Goal: Information Seeking & Learning: Learn about a topic

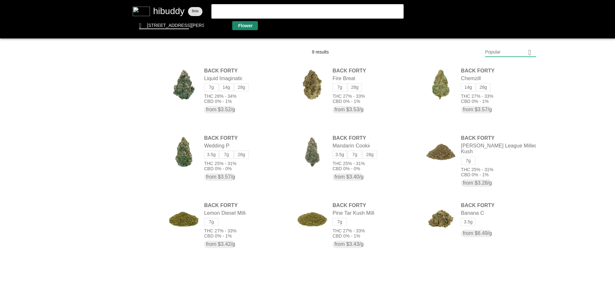
click at [243, 27] on flt-glass-pane at bounding box center [307, 146] width 615 height 292
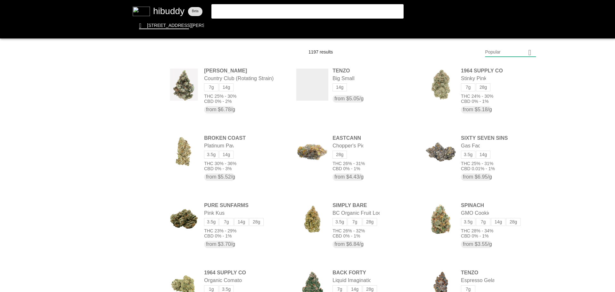
click at [515, 55] on flt-glass-pane at bounding box center [307, 146] width 615 height 292
click at [510, 222] on flt-glass-pane at bounding box center [307, 146] width 615 height 292
click at [507, 222] on flt-glass-pane at bounding box center [307, 146] width 615 height 292
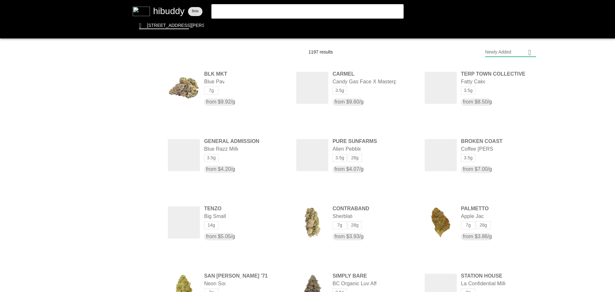
click at [145, 159] on flt-glass-pane at bounding box center [307, 146] width 615 height 292
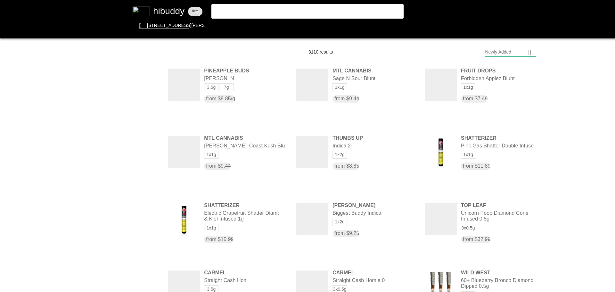
click at [144, 128] on flt-glass-pane at bounding box center [307, 146] width 615 height 292
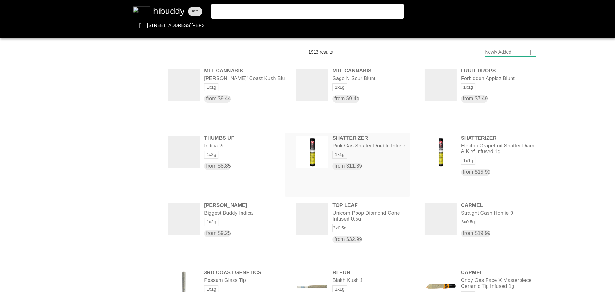
click at [383, 149] on flt-glass-pane at bounding box center [307, 146] width 615 height 292
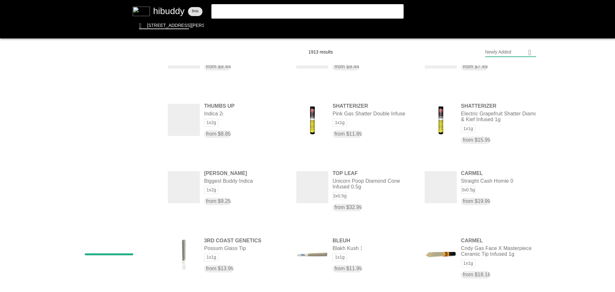
click at [143, 178] on flt-glass-pane at bounding box center [307, 146] width 615 height 292
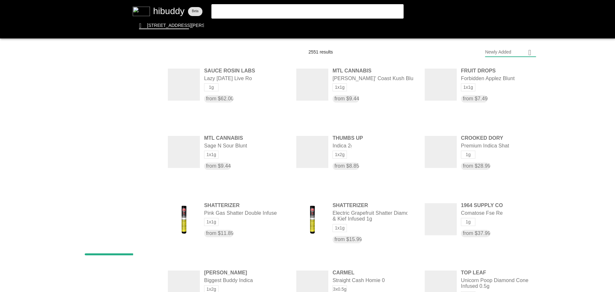
click at [145, 161] on flt-glass-pane at bounding box center [307, 146] width 615 height 292
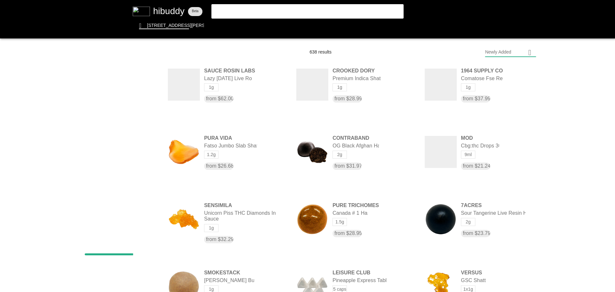
click at [143, 176] on flt-glass-pane at bounding box center [307, 146] width 615 height 292
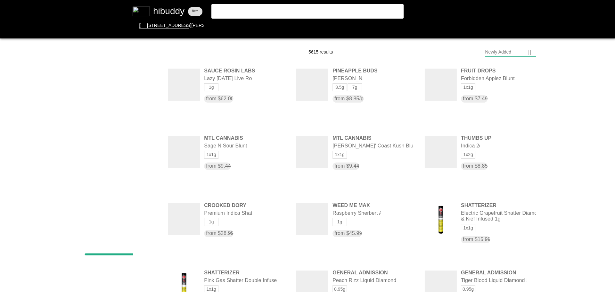
click at [147, 131] on flt-glass-pane at bounding box center [307, 146] width 615 height 292
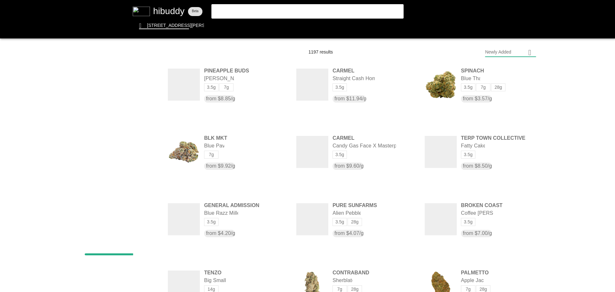
click at [114, 225] on flt-glass-pane at bounding box center [307, 146] width 615 height 292
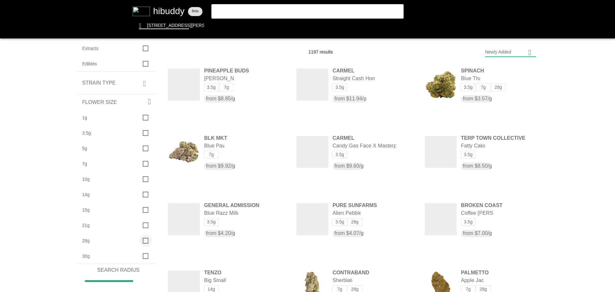
click at [144, 241] on flt-glass-pane at bounding box center [307, 146] width 615 height 292
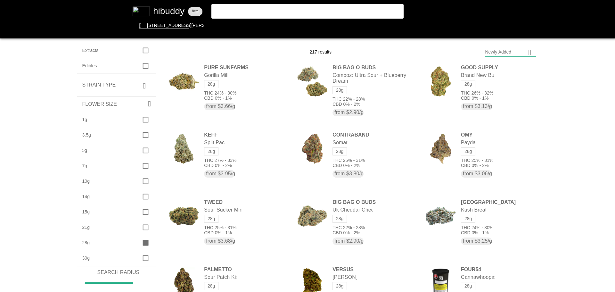
click at [328, 9] on flt-glass-pane at bounding box center [307, 146] width 615 height 292
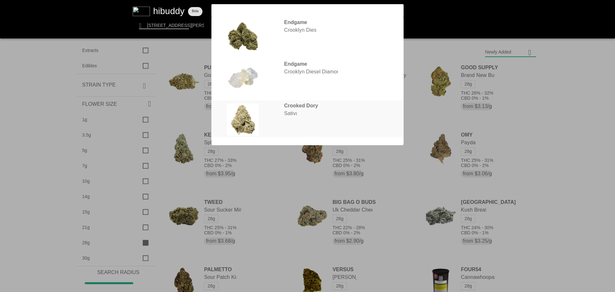
type input "[PERSON_NAME]"
click at [316, 109] on flt-glass-pane at bounding box center [307, 146] width 615 height 292
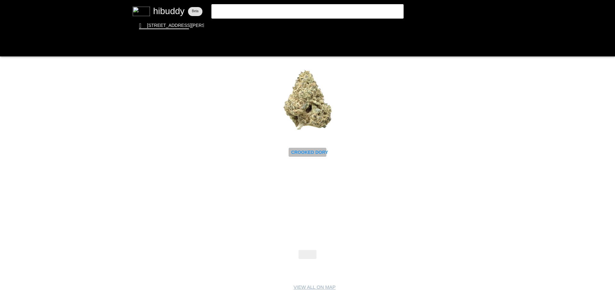
click at [301, 151] on flt-glass-pane at bounding box center [307, 146] width 615 height 292
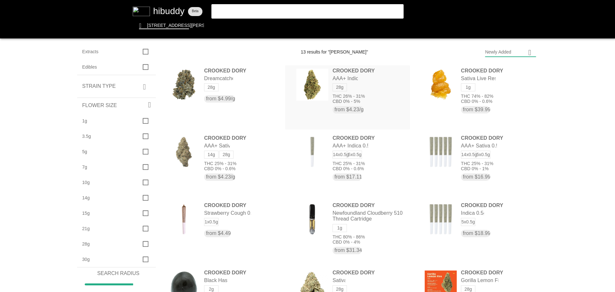
click at [352, 94] on flt-glass-pane at bounding box center [307, 146] width 615 height 292
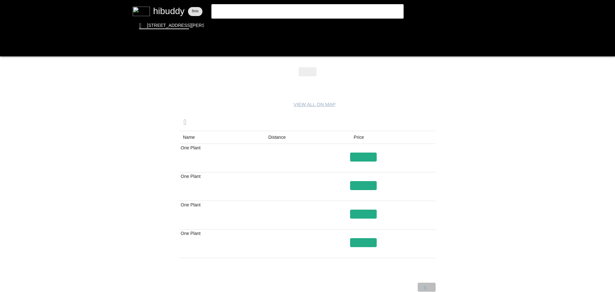
click at [427, 285] on flt-glass-pane at bounding box center [307, 146] width 615 height 292
click at [424, 286] on flt-glass-pane at bounding box center [307, 146] width 615 height 292
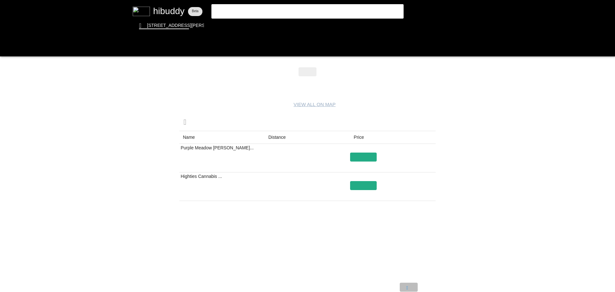
click at [410, 286] on flt-glass-pane at bounding box center [307, 146] width 615 height 292
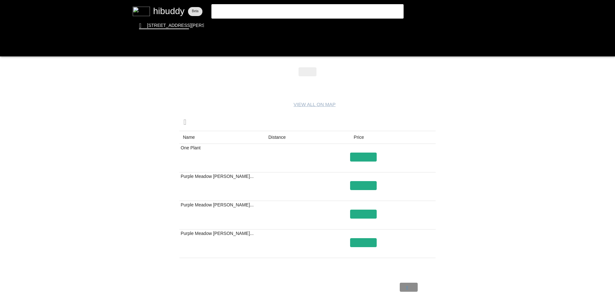
click at [410, 286] on flt-glass-pane at bounding box center [307, 146] width 615 height 292
click at [358, 157] on flt-glass-pane at bounding box center [307, 146] width 615 height 292
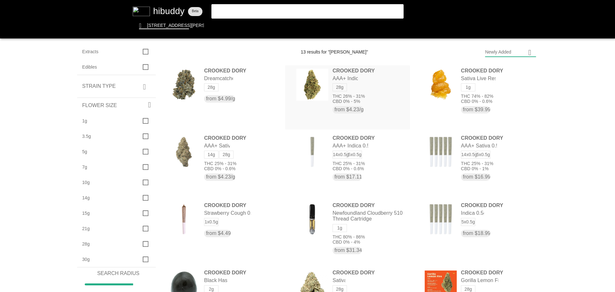
click at [372, 101] on flt-glass-pane at bounding box center [307, 146] width 615 height 292
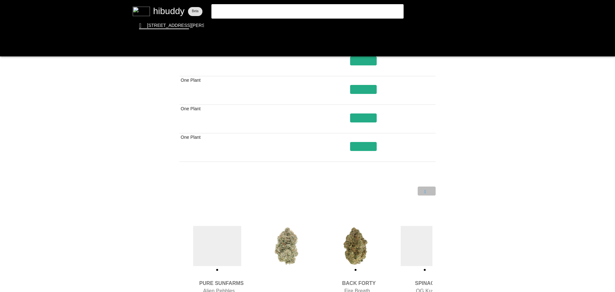
click at [432, 191] on flt-glass-pane at bounding box center [307, 146] width 615 height 292
click at [430, 191] on flt-glass-pane at bounding box center [307, 146] width 615 height 292
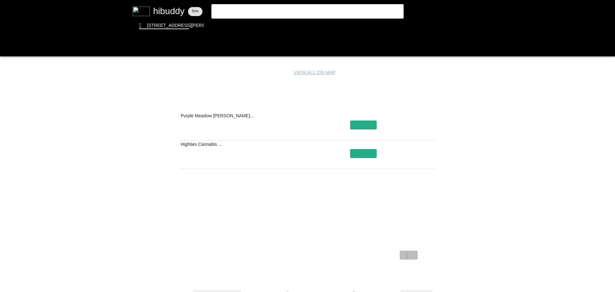
click at [411, 255] on flt-glass-pane at bounding box center [307, 146] width 615 height 292
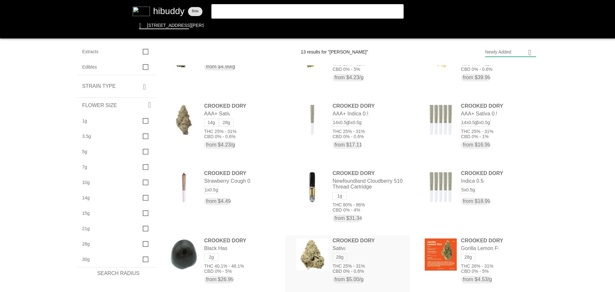
click at [331, 265] on flt-glass-pane at bounding box center [307, 146] width 615 height 292
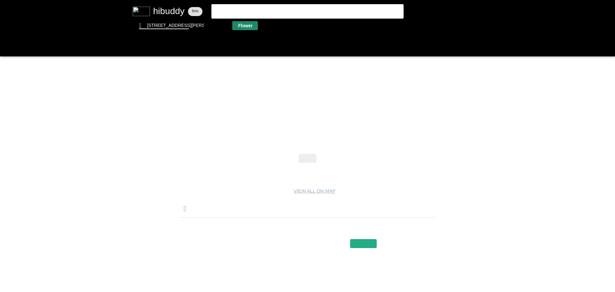
click at [249, 29] on flt-glass-pane at bounding box center [307, 146] width 615 height 292
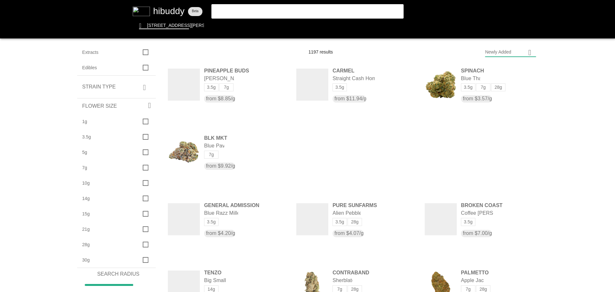
click at [504, 47] on flt-glass-pane at bounding box center [307, 146] width 615 height 292
click at [499, 69] on flt-glass-pane at bounding box center [307, 146] width 615 height 292
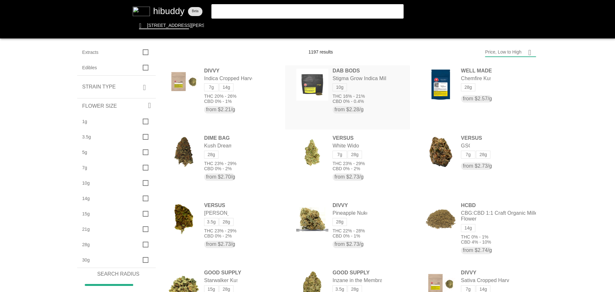
click at [370, 109] on flt-glass-pane at bounding box center [307, 146] width 615 height 292
